Goal: Transaction & Acquisition: Purchase product/service

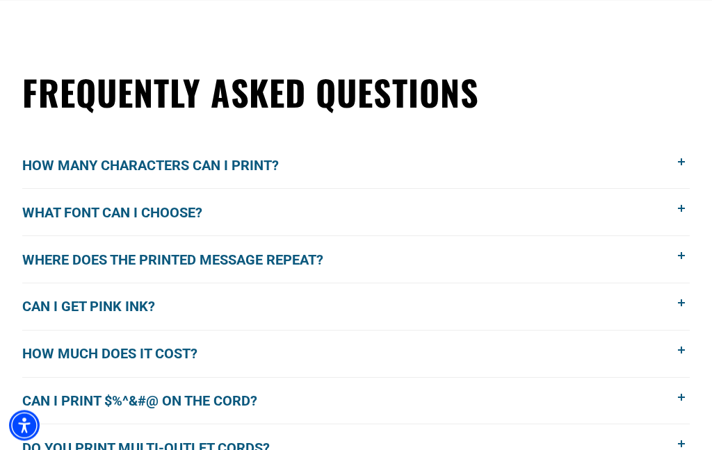
scroll to position [1052, 0]
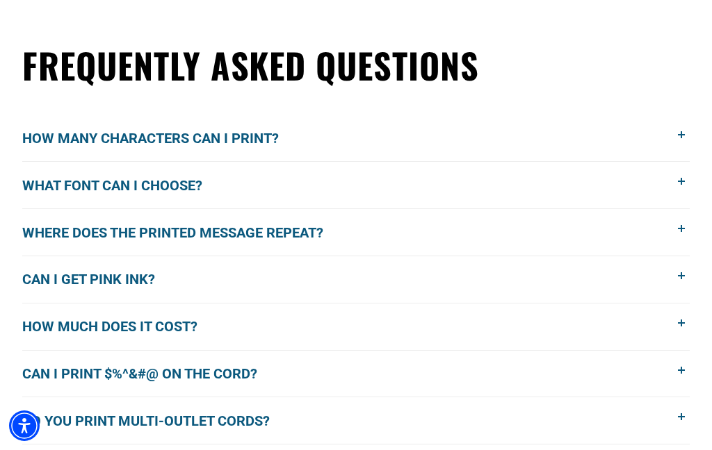
click at [684, 281] on span at bounding box center [681, 276] width 15 height 15
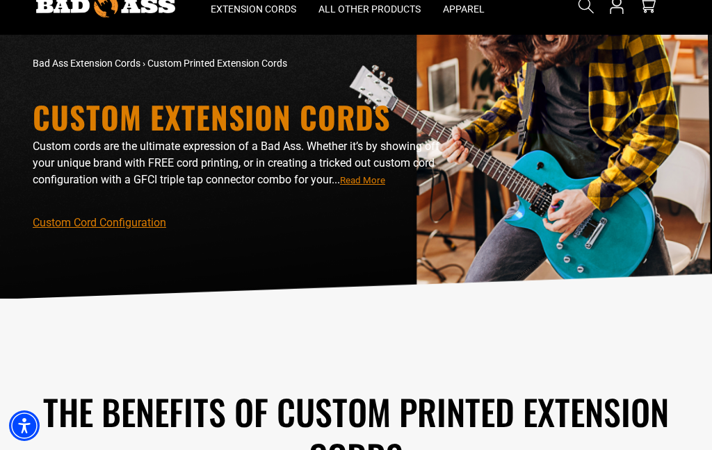
scroll to position [0, 0]
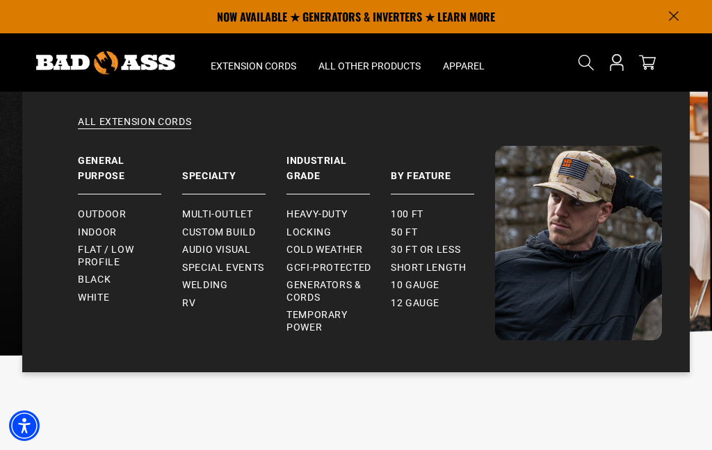
click at [238, 236] on span "Custom Build" at bounding box center [219, 233] width 74 height 13
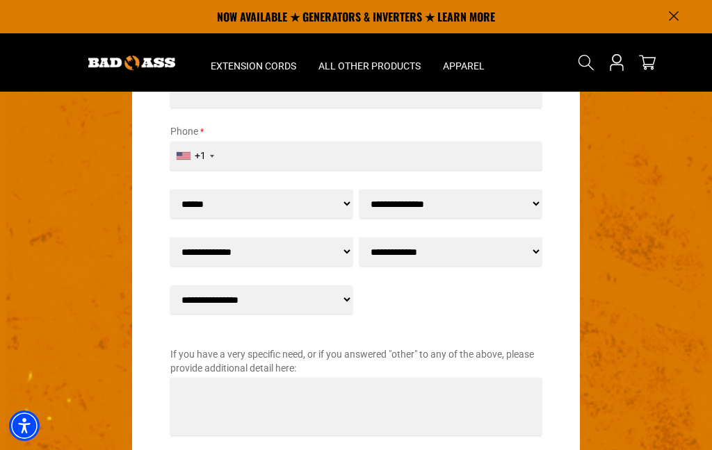
scroll to position [1978, 0]
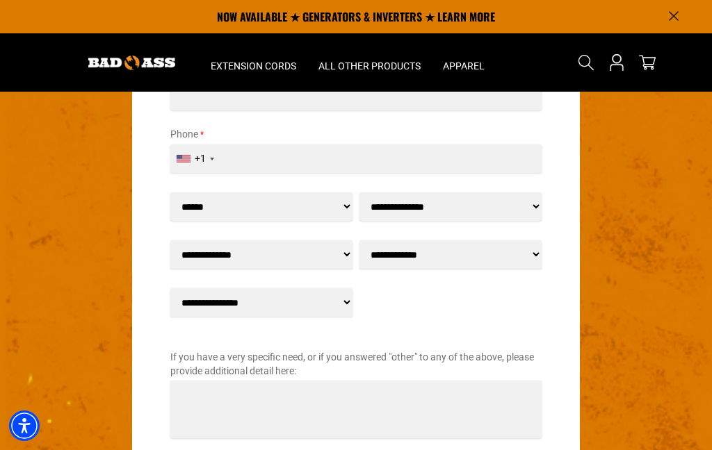
click at [535, 204] on select "**********" at bounding box center [450, 206] width 182 height 28
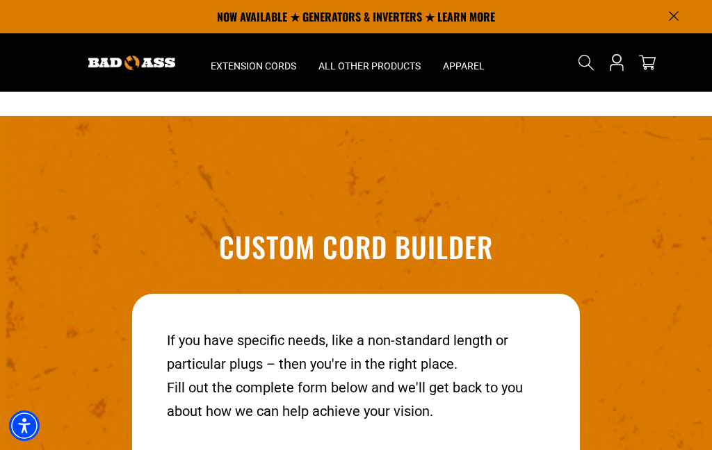
scroll to position [1515, 0]
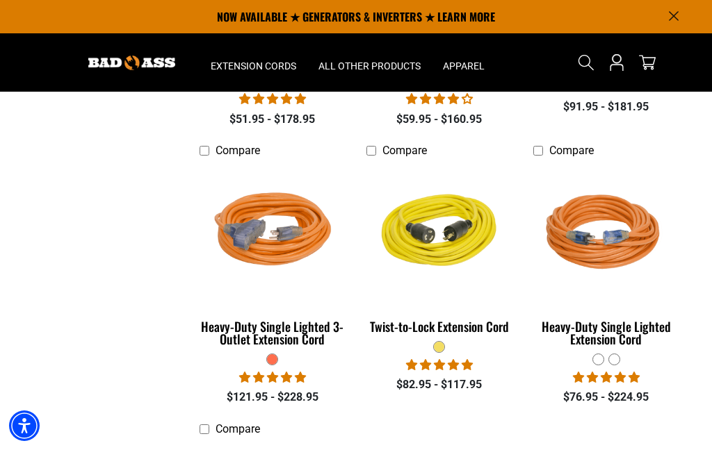
scroll to position [1347, 0]
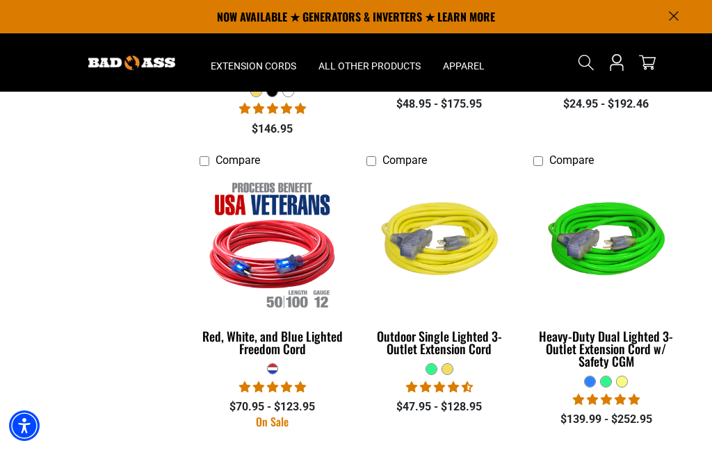
click at [268, 261] on img at bounding box center [272, 243] width 150 height 135
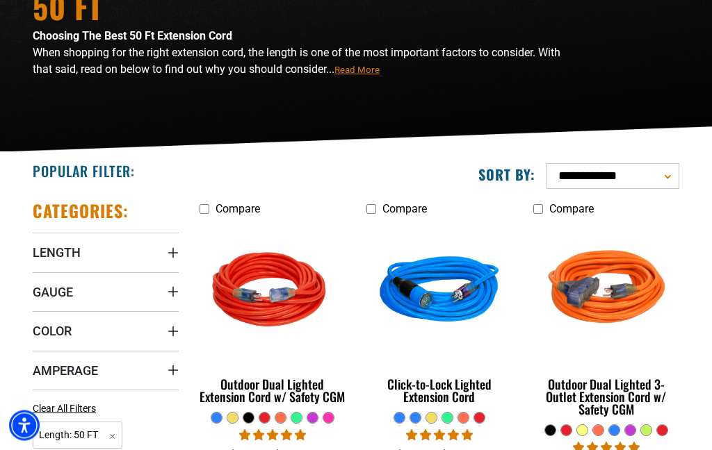
scroll to position [156, 0]
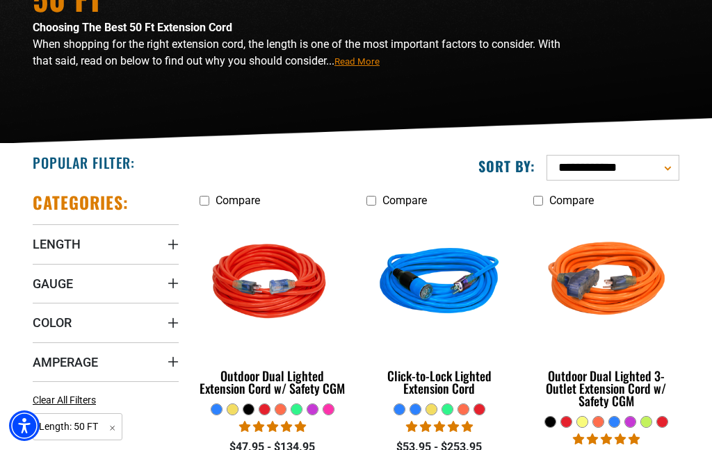
click at [51, 320] on span "Color" at bounding box center [52, 323] width 39 height 16
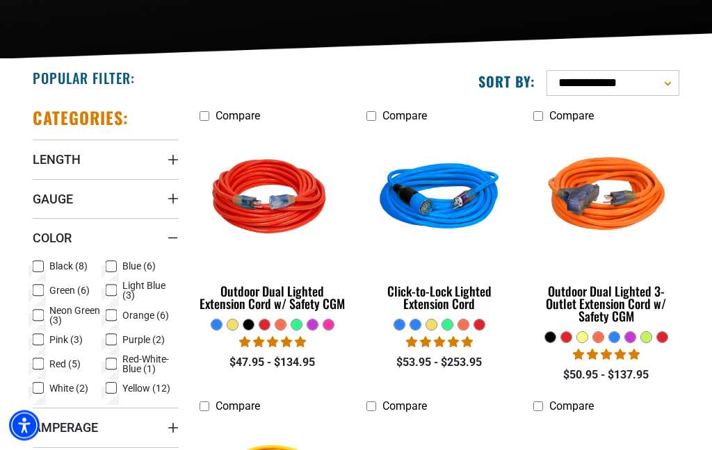
scroll to position [241, 0]
click at [40, 369] on icon at bounding box center [38, 364] width 11 height 18
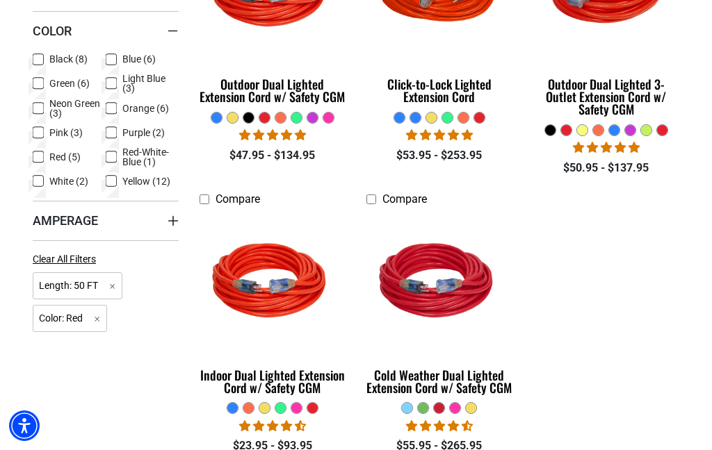
scroll to position [463, 0]
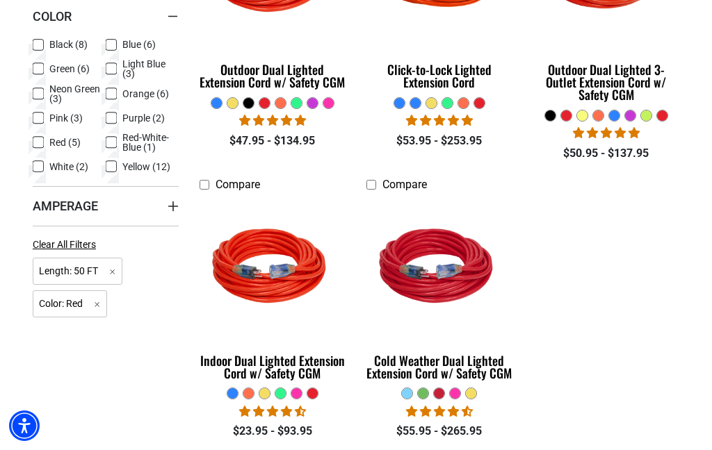
click at [268, 261] on img at bounding box center [272, 267] width 150 height 135
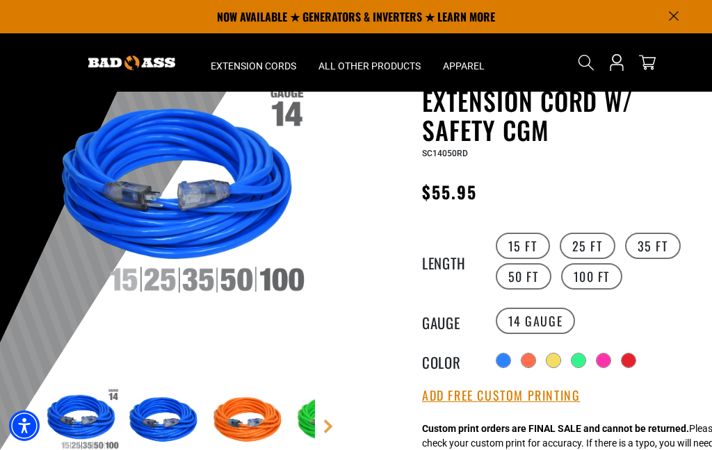
scroll to position [108, 0]
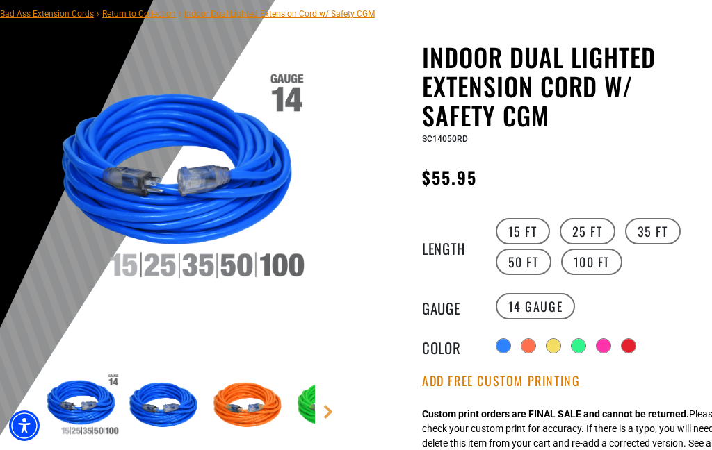
click at [663, 233] on label "35 FT" at bounding box center [653, 231] width 56 height 26
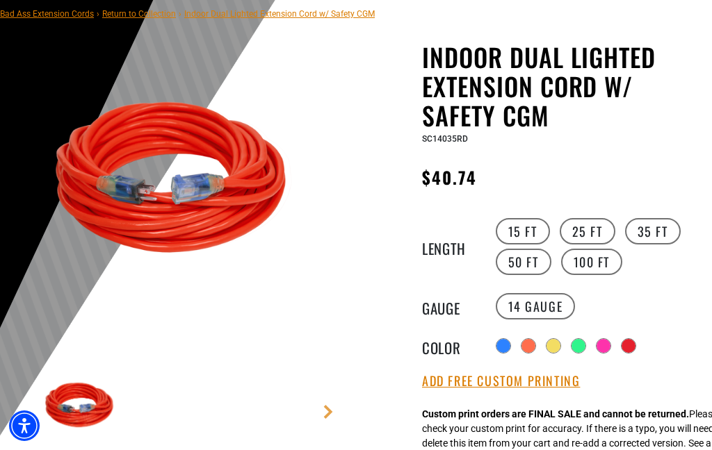
click at [689, 386] on div "Add Free Custom Printing a a" at bounding box center [561, 382] width 279 height 17
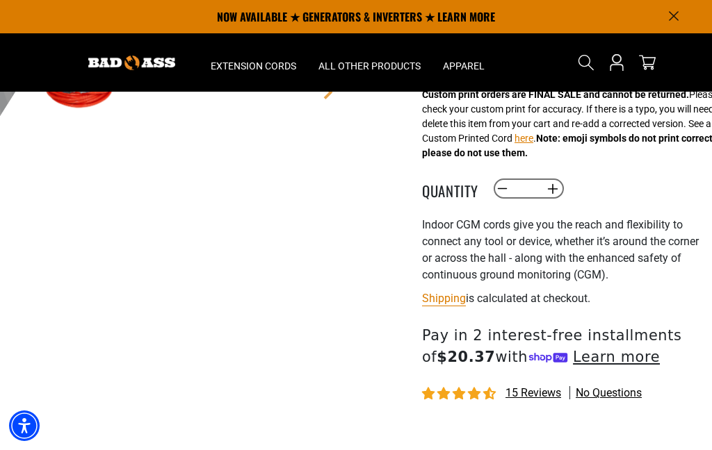
scroll to position [382, 0]
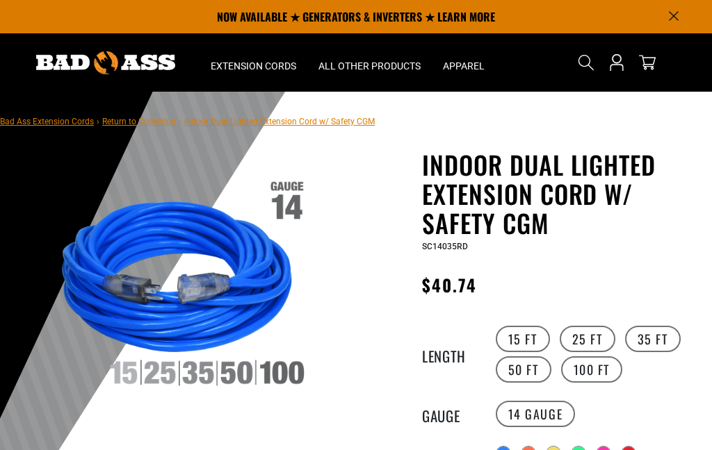
scroll to position [322, 0]
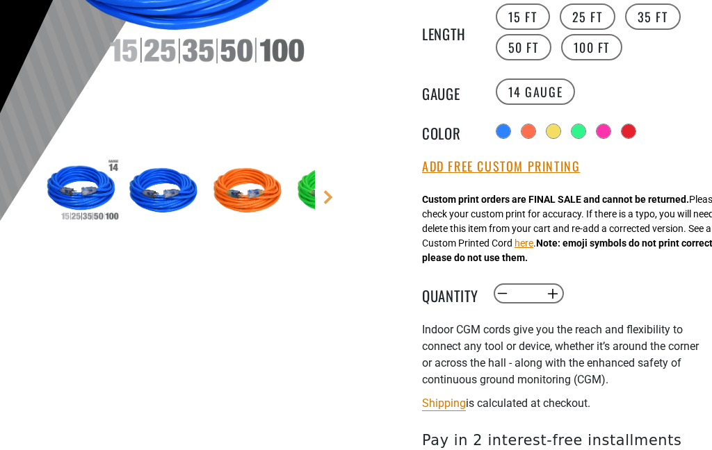
click at [533, 249] on button "here" at bounding box center [523, 243] width 19 height 15
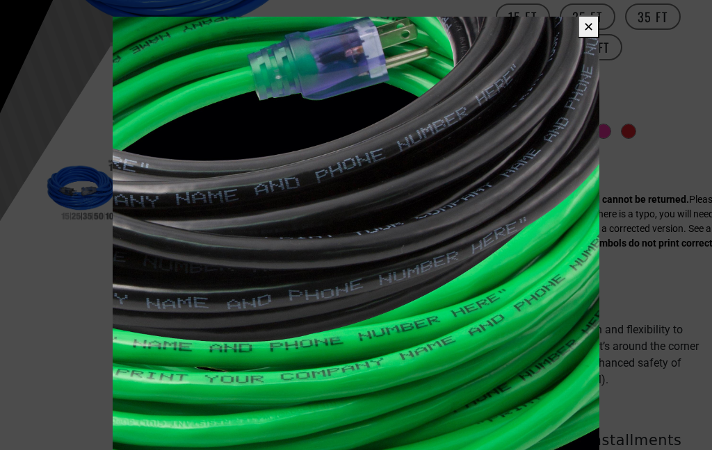
scroll to position [0, 0]
click at [585, 25] on button "✕" at bounding box center [588, 26] width 22 height 23
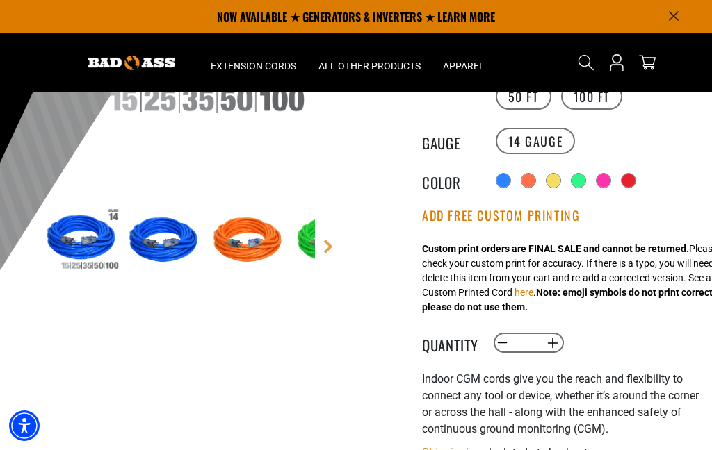
scroll to position [263, 0]
